Goal: Task Accomplishment & Management: Manage account settings

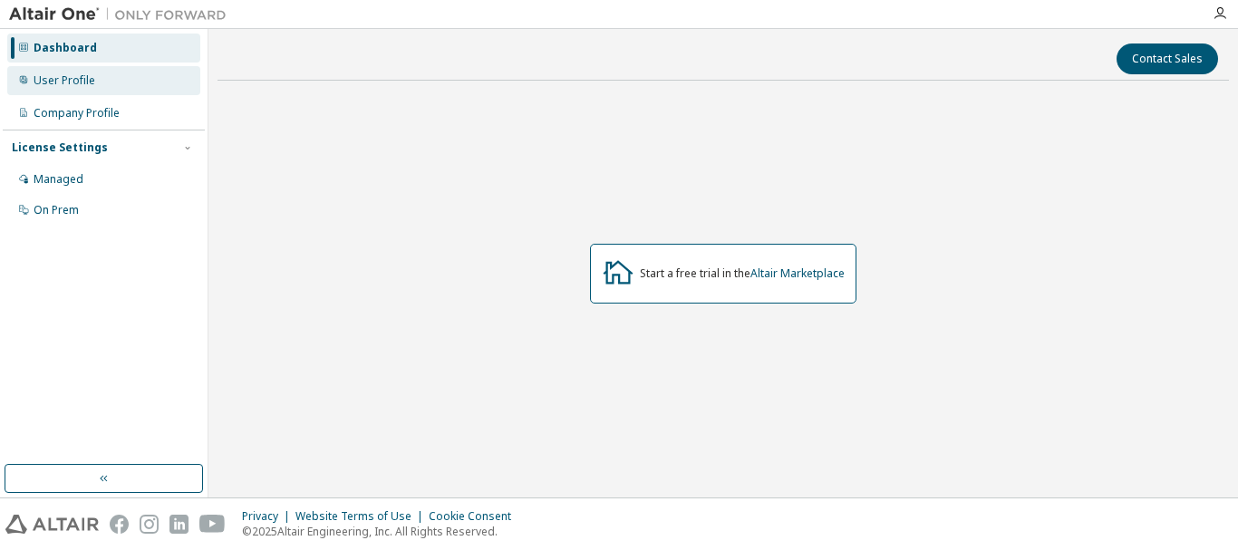
click at [34, 69] on div "User Profile" at bounding box center [103, 80] width 193 height 29
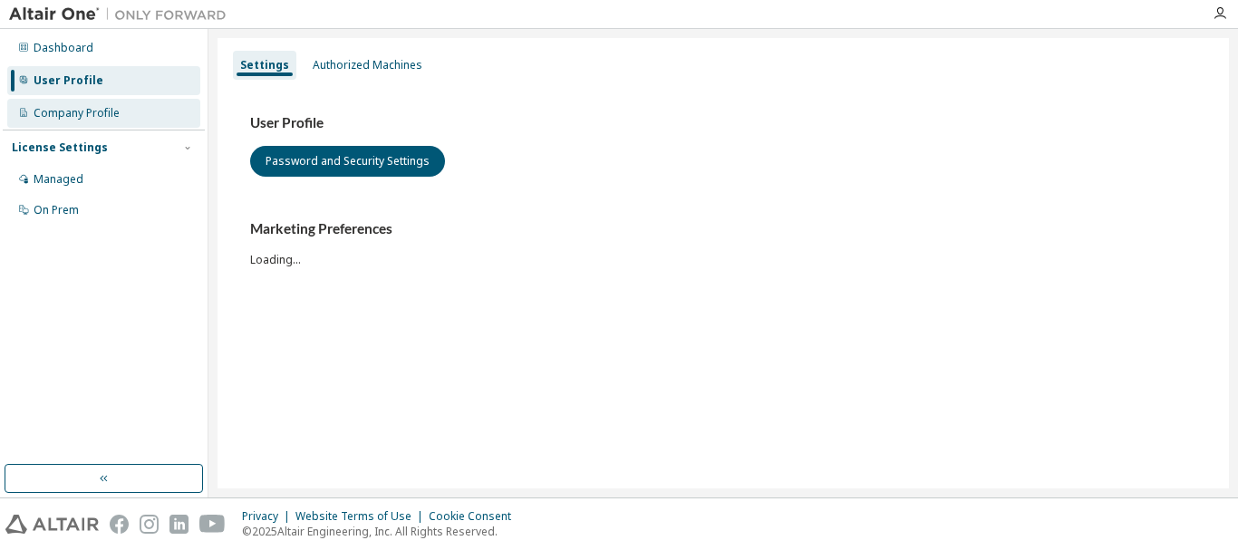
click at [52, 110] on div "Company Profile" at bounding box center [77, 113] width 86 height 15
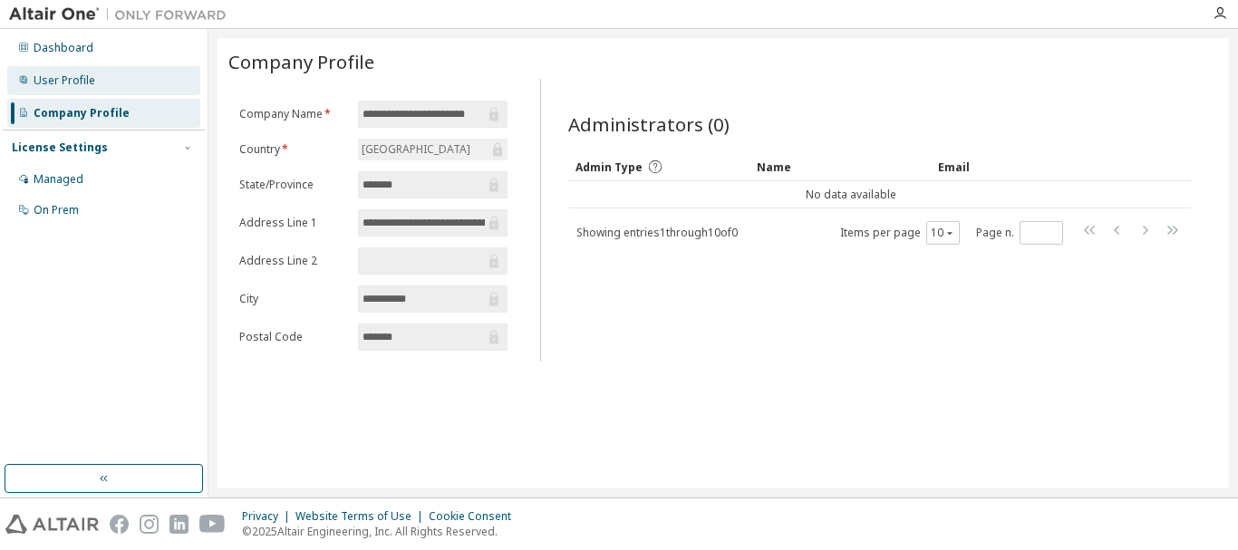
click at [122, 92] on div "User Profile" at bounding box center [103, 80] width 193 height 29
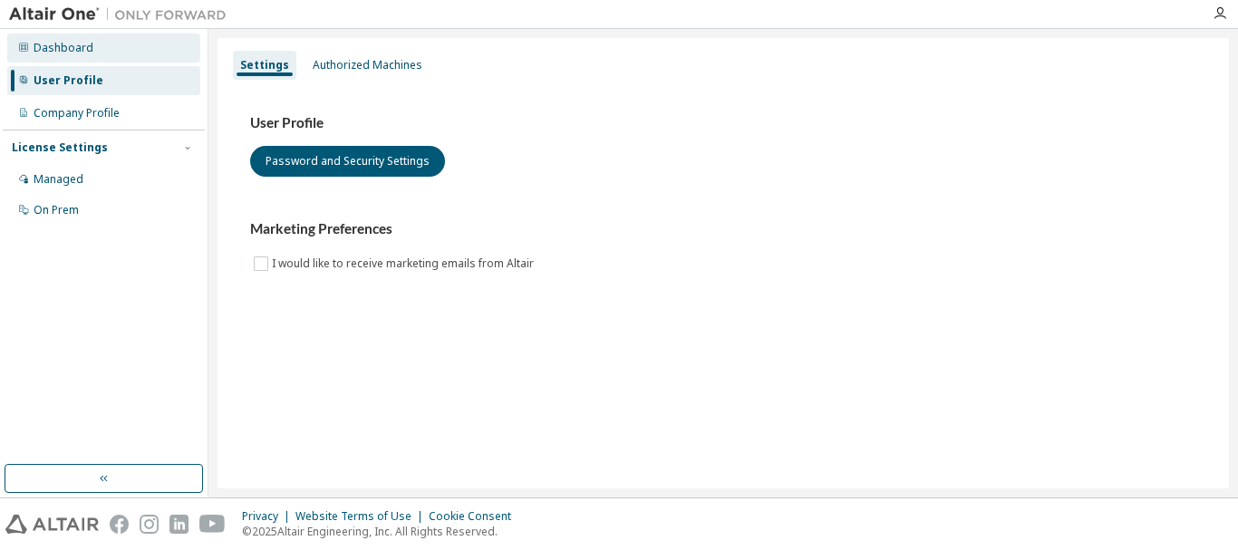
click at [127, 59] on div "Dashboard" at bounding box center [103, 48] width 193 height 29
